Goal: Information Seeking & Learning: Find specific fact

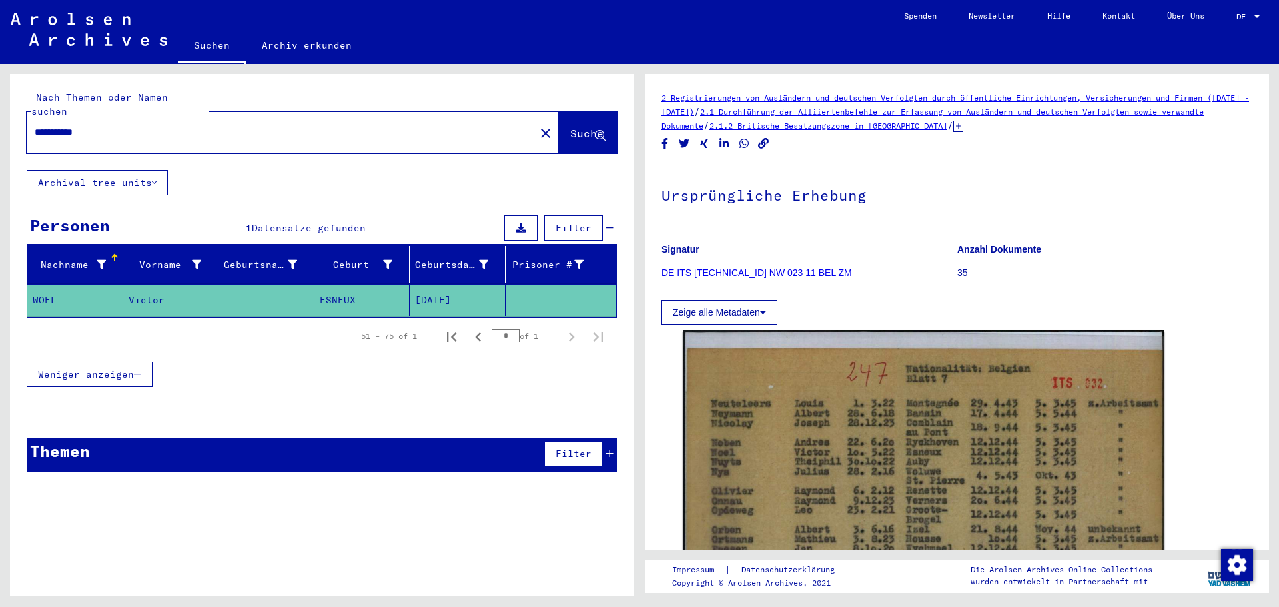
drag, startPoint x: 131, startPoint y: 120, endPoint x: 0, endPoint y: 121, distance: 130.6
click at [0, 121] on div "**********" at bounding box center [319, 330] width 639 height 532
type input "*****"
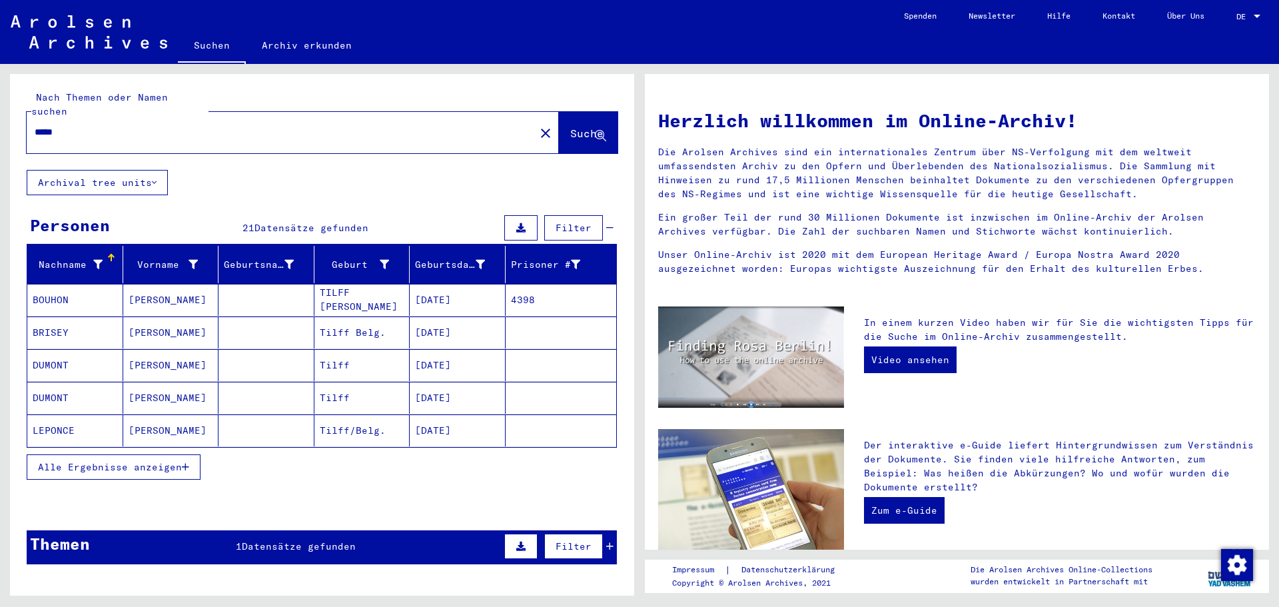
click at [87, 285] on mat-cell "BOUHON" at bounding box center [75, 300] width 96 height 32
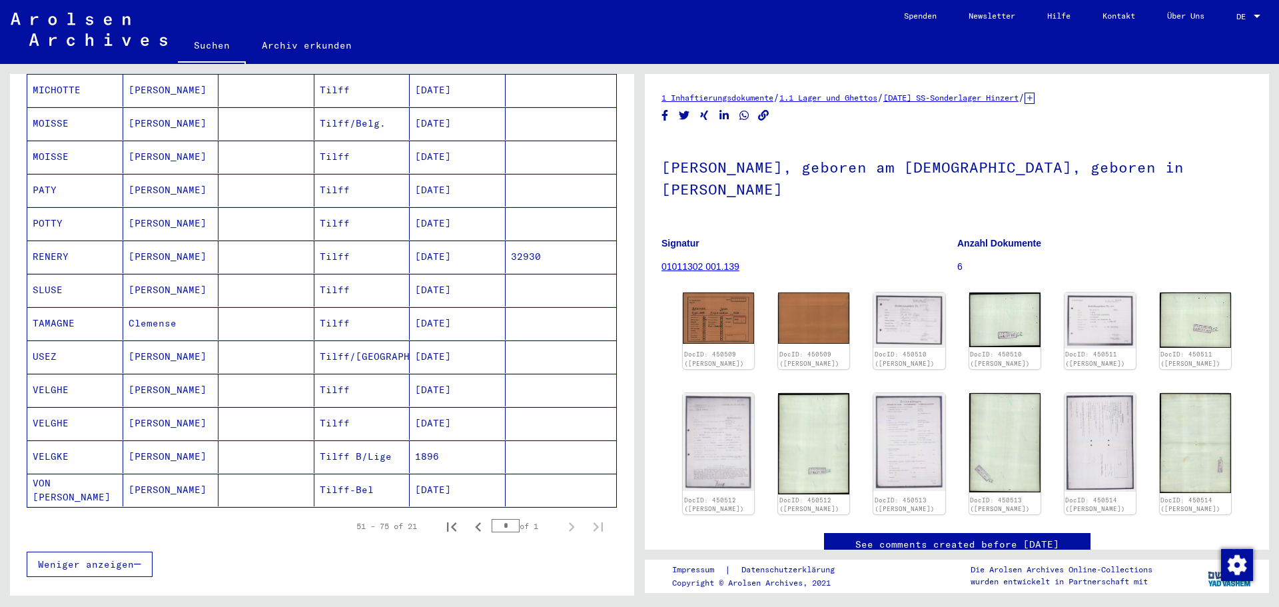
scroll to position [533, 0]
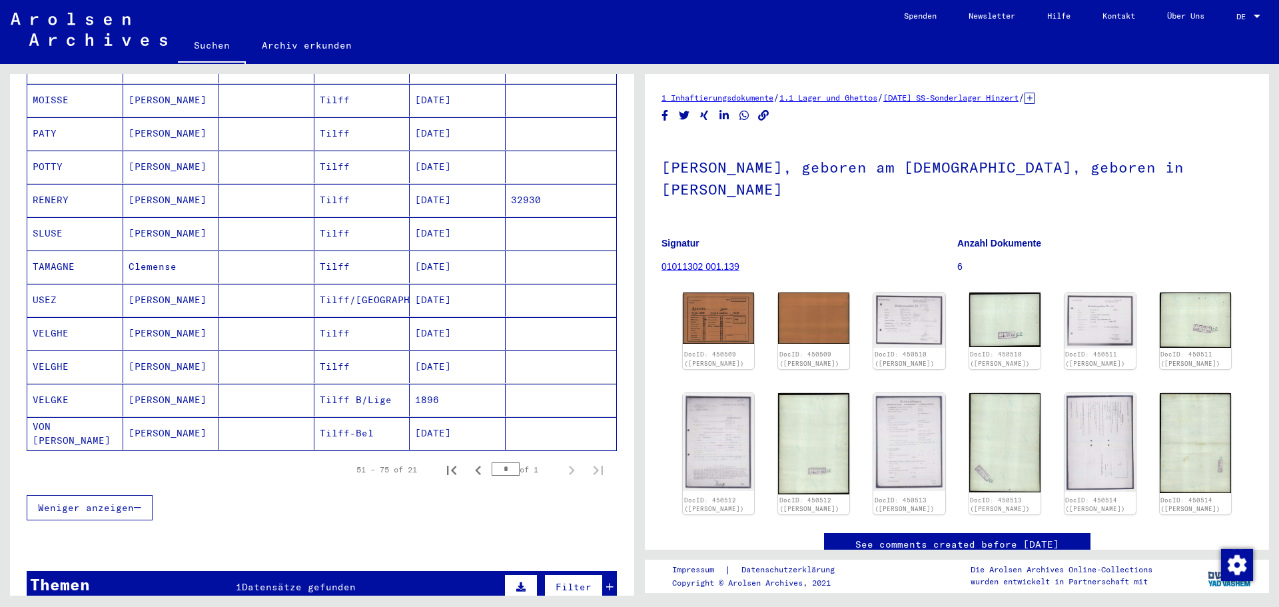
click at [93, 417] on mat-cell "VON [PERSON_NAME]" at bounding box center [75, 433] width 96 height 33
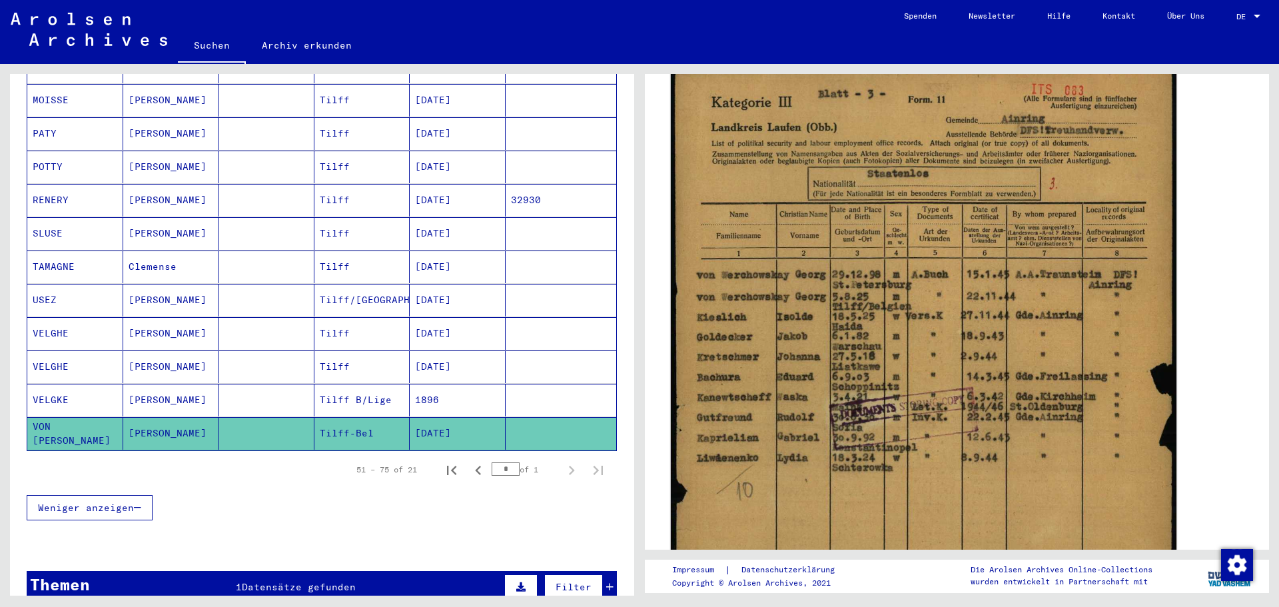
scroll to position [266, 0]
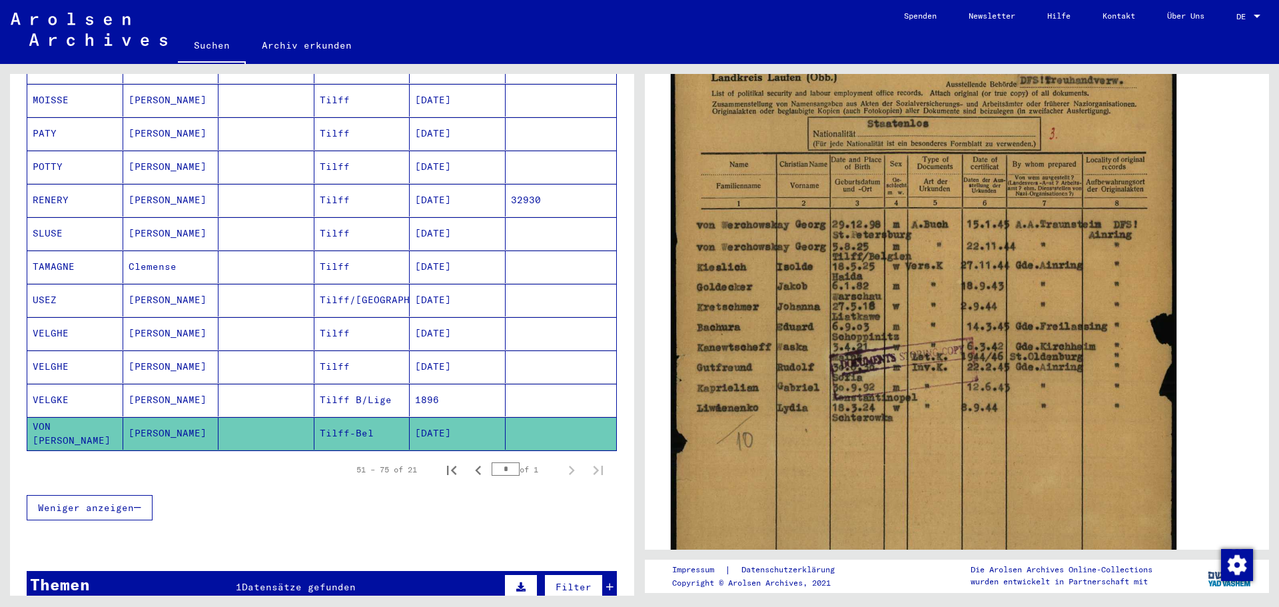
click at [831, 316] on img at bounding box center [924, 368] width 506 height 707
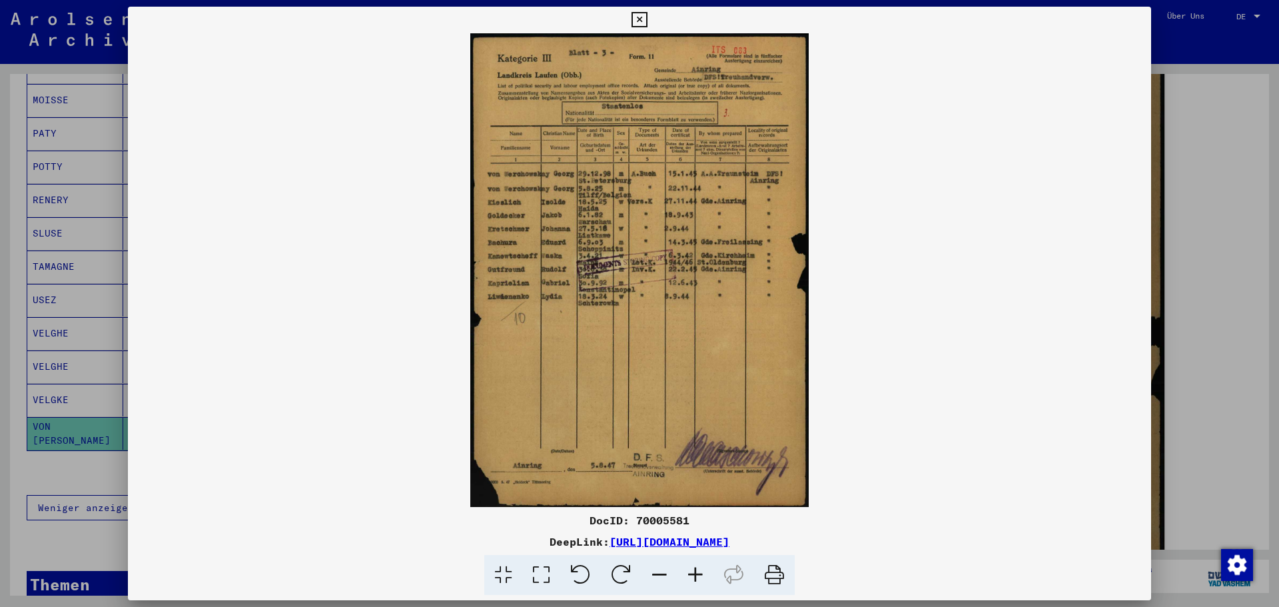
drag, startPoint x: 679, startPoint y: 265, endPoint x: 987, endPoint y: 221, distance: 310.2
click at [987, 221] on img at bounding box center [639, 270] width 1023 height 474
click at [637, 16] on icon at bounding box center [639, 20] width 15 height 16
